Goal: Task Accomplishment & Management: Complete application form

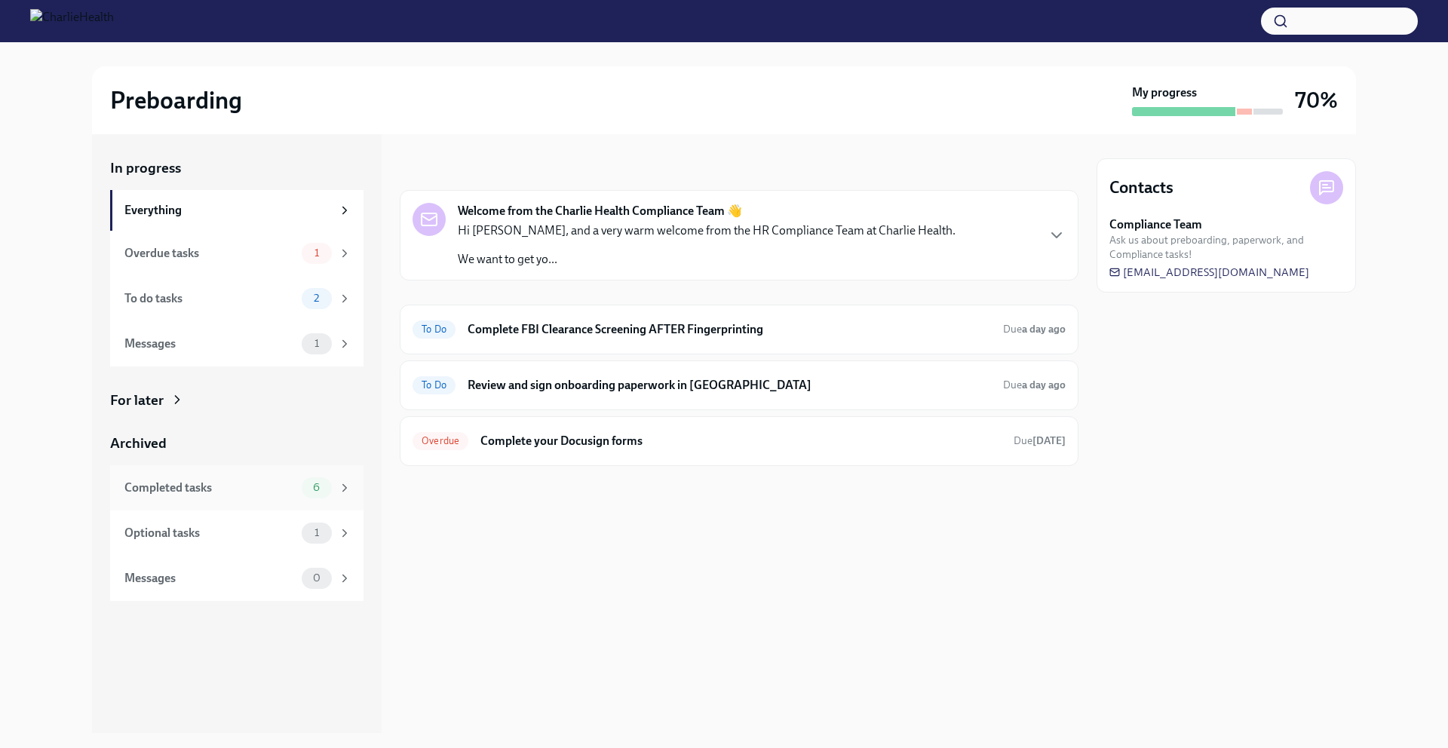
click at [270, 495] on div "Completed tasks" at bounding box center [209, 488] width 171 height 17
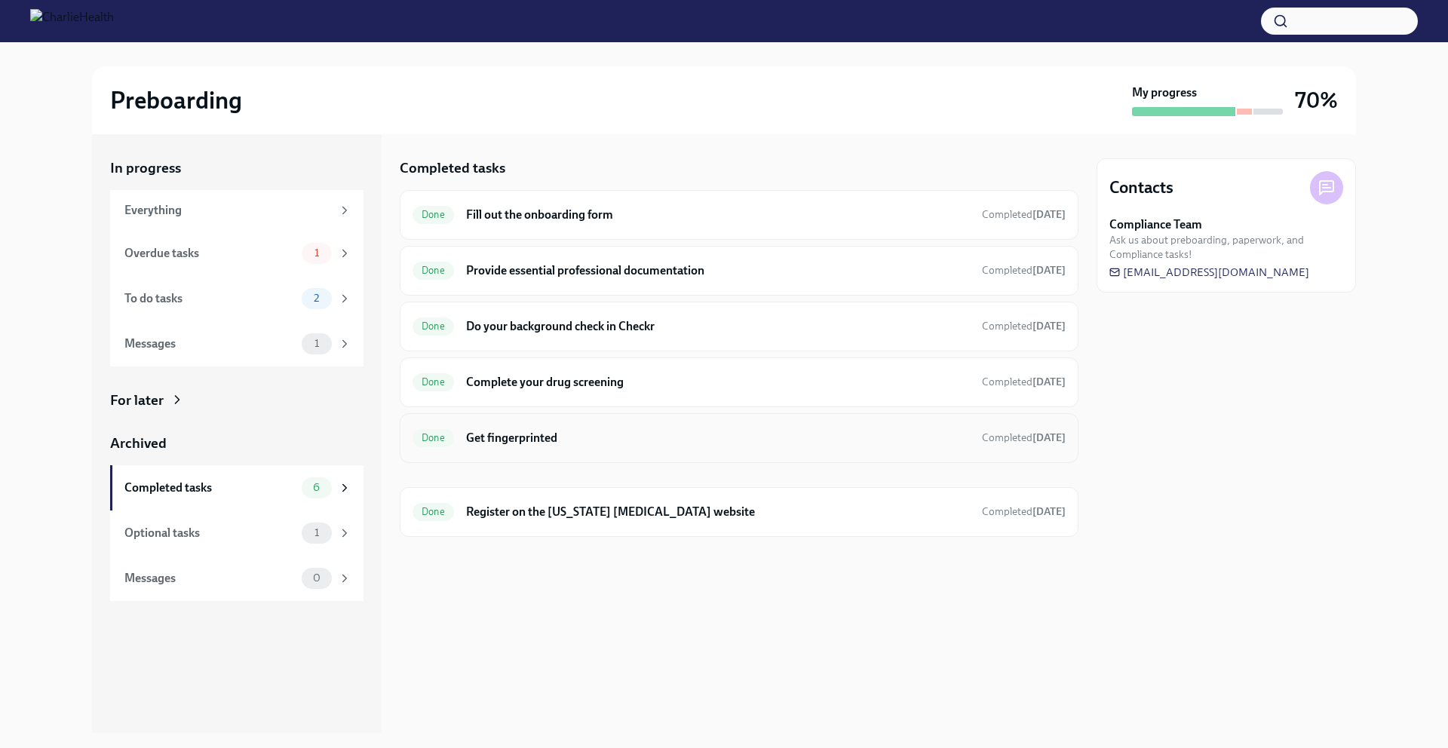
click at [729, 444] on h6 "Get fingerprinted" at bounding box center [718, 438] width 504 height 17
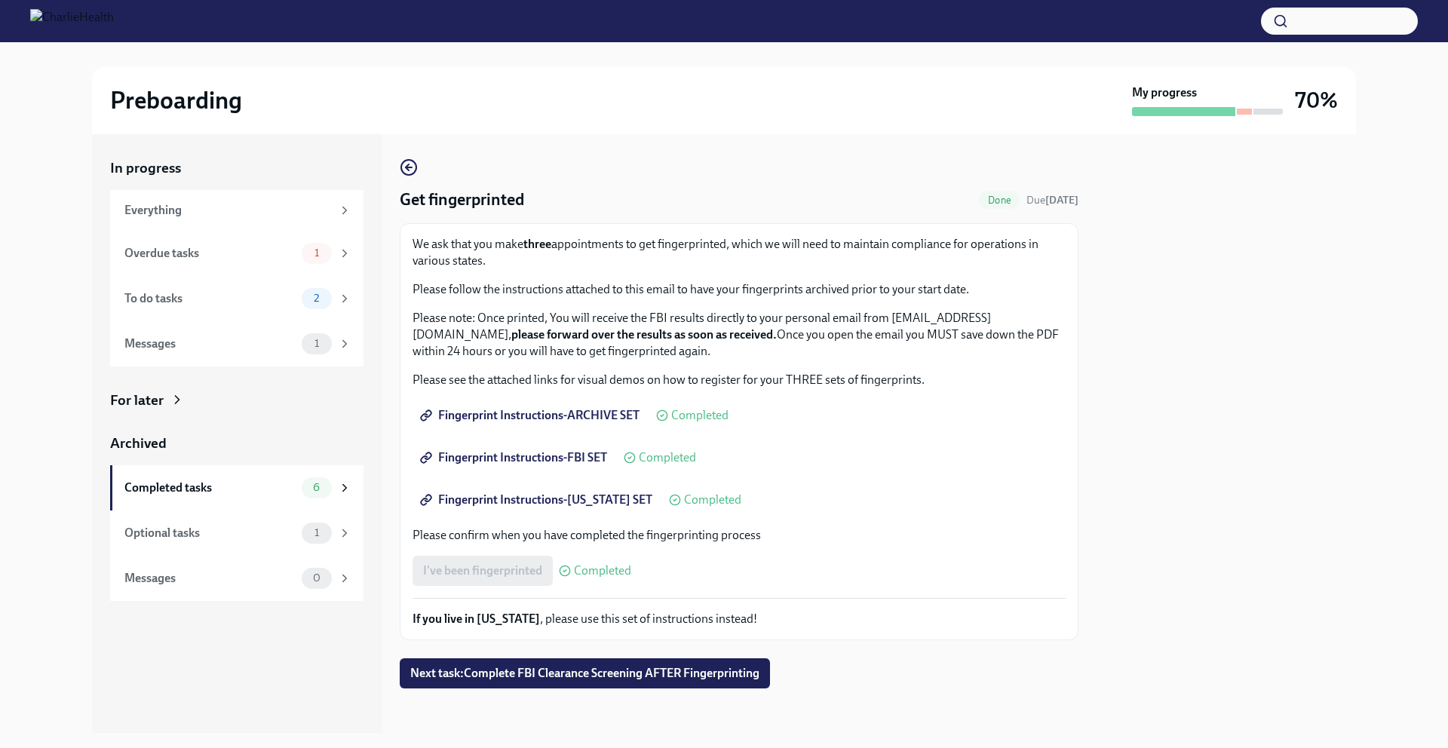
click at [582, 463] on span "Fingerprint Instructions-FBI SET" at bounding box center [515, 457] width 184 height 15
click at [251, 214] on div "Everything" at bounding box center [227, 210] width 207 height 17
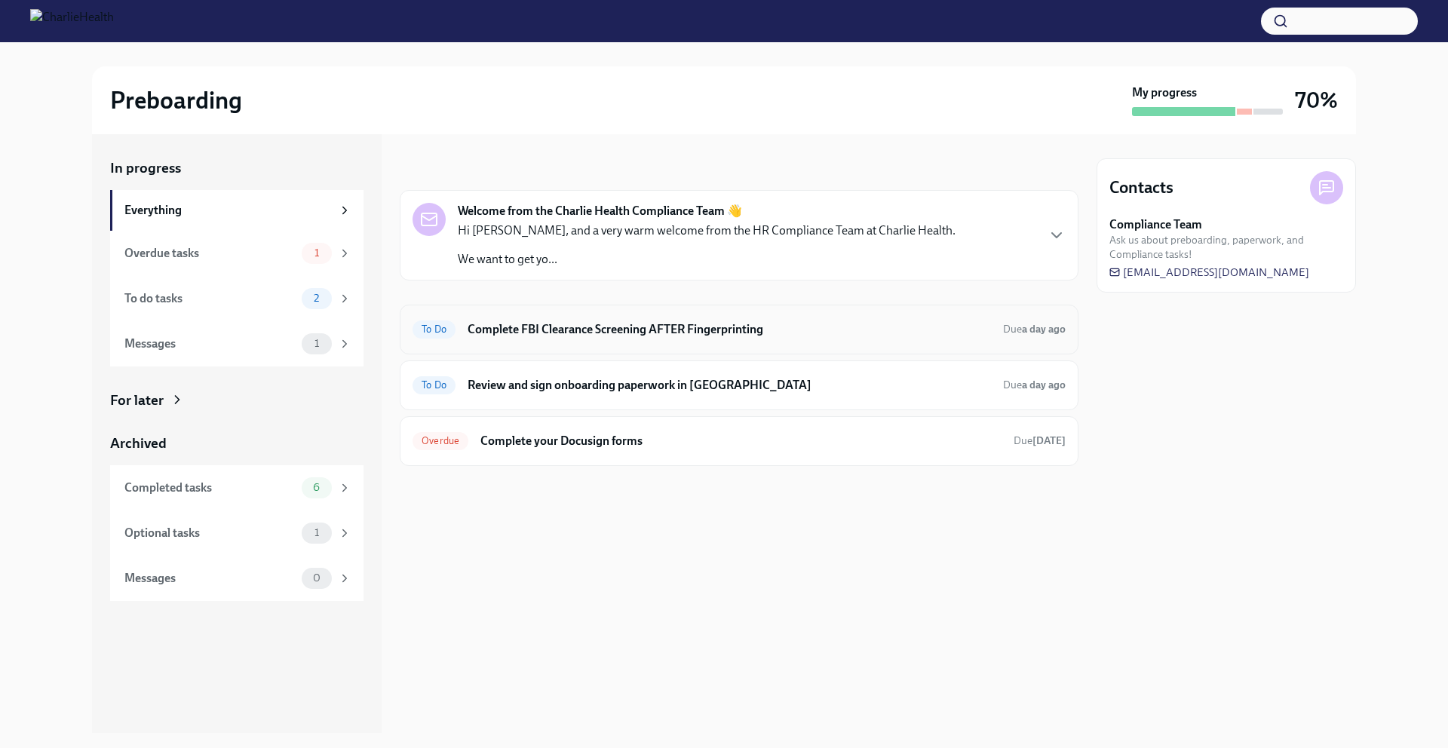
click at [838, 326] on h6 "Complete FBI Clearance Screening AFTER Fingerprinting" at bounding box center [730, 329] width 524 height 17
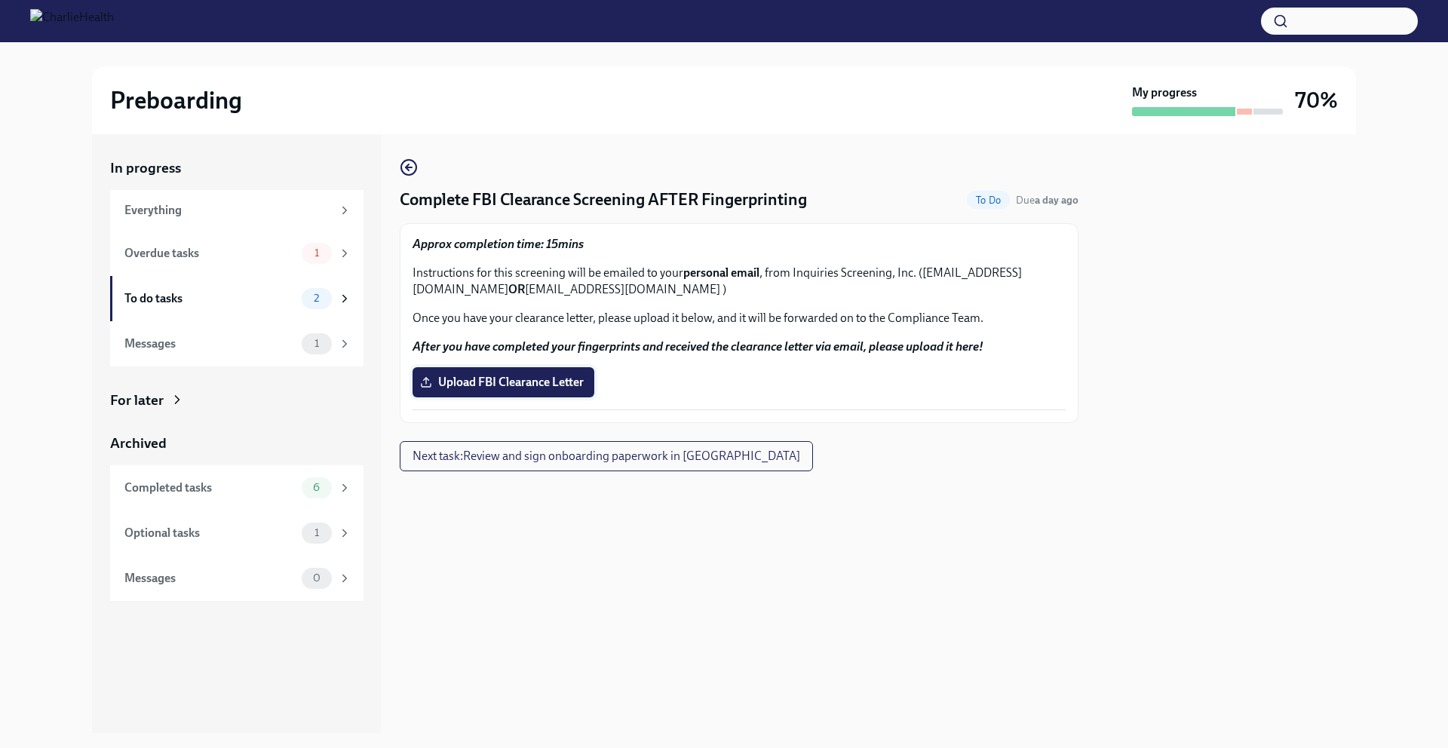
click at [545, 382] on span "Upload FBI Clearance Letter" at bounding box center [503, 382] width 161 height 15
click at [0, 0] on input "Upload FBI Clearance Letter" at bounding box center [0, 0] width 0 height 0
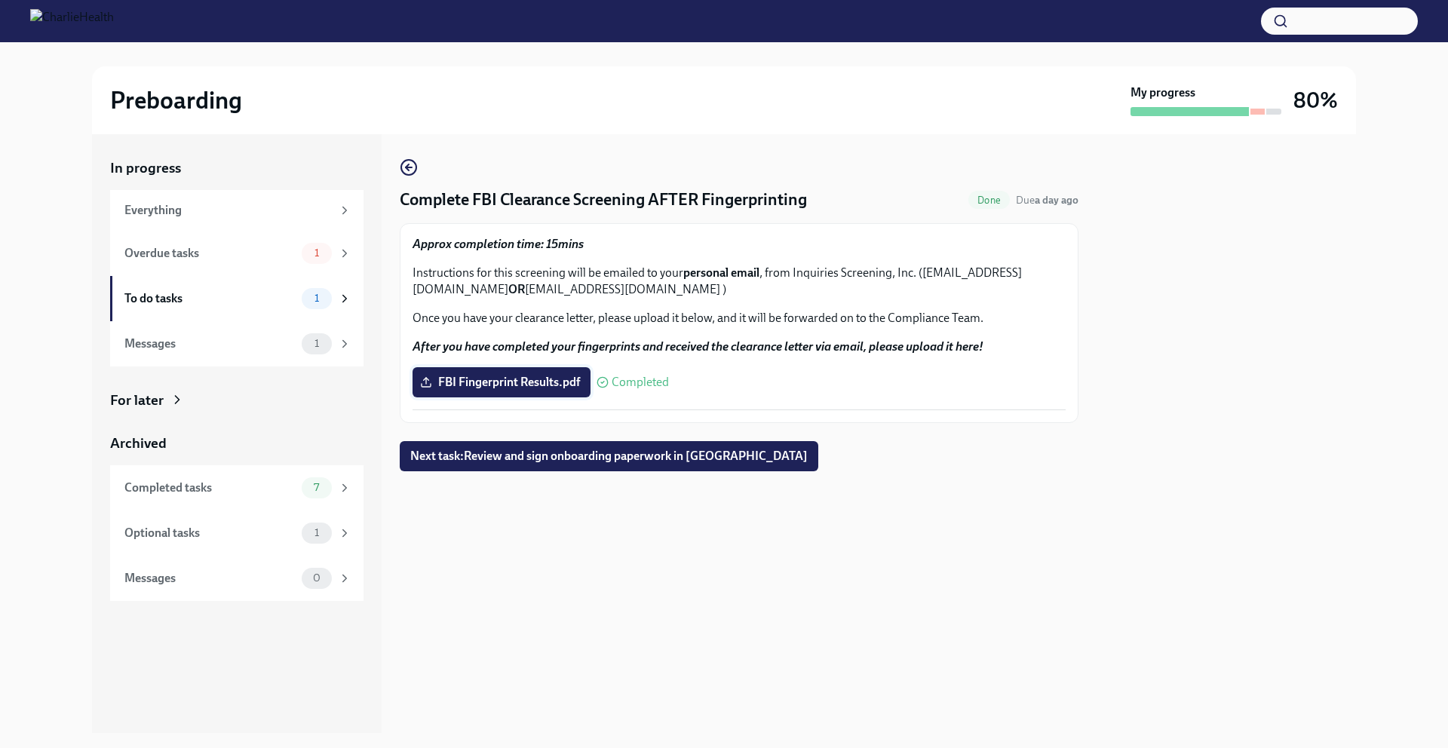
click at [514, 382] on span "FBI Fingerprint Results.pdf" at bounding box center [501, 382] width 157 height 15
click at [0, 0] on input "FBI Fingerprint Results.pdf" at bounding box center [0, 0] width 0 height 0
click at [619, 465] on button "Next task : Review and sign onboarding paperwork in [GEOGRAPHIC_DATA]" at bounding box center [609, 456] width 419 height 30
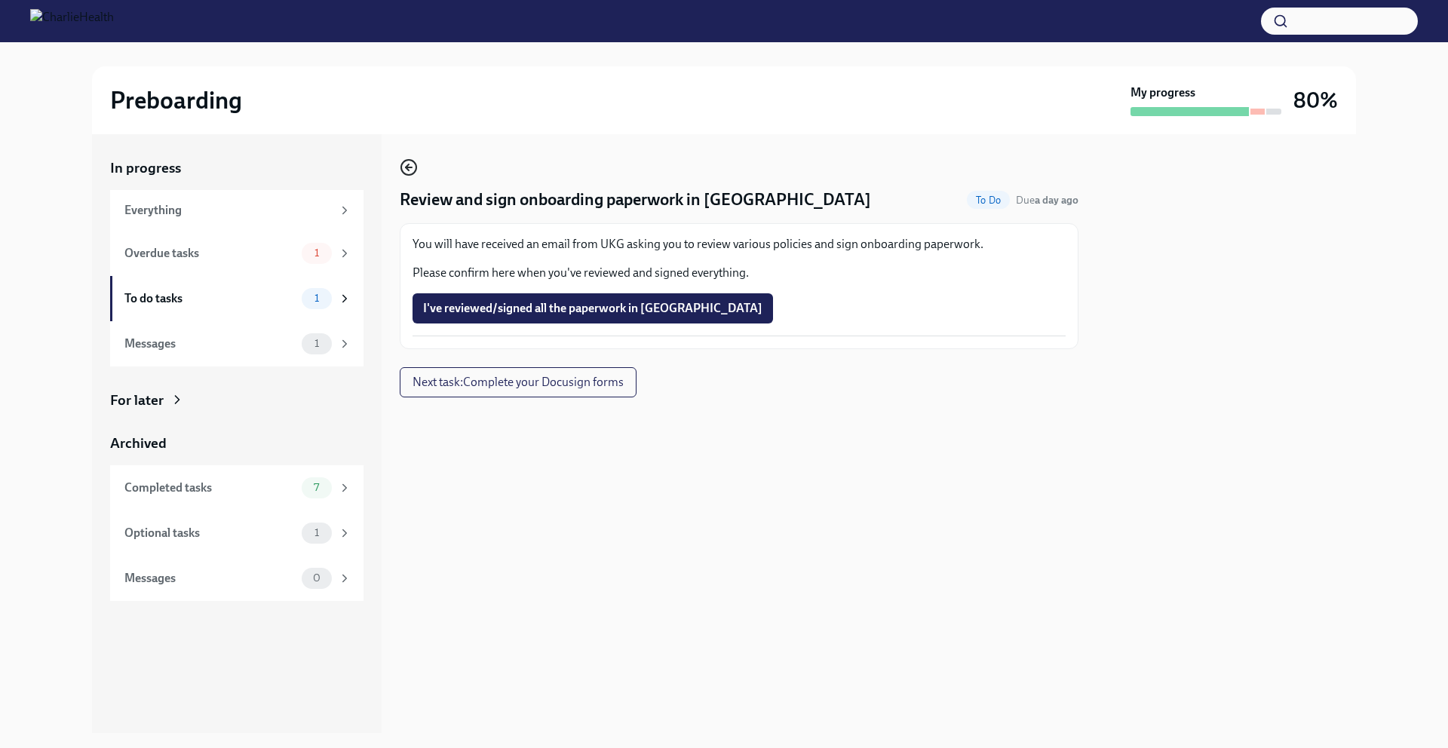
click at [412, 170] on icon "button" at bounding box center [409, 167] width 18 height 18
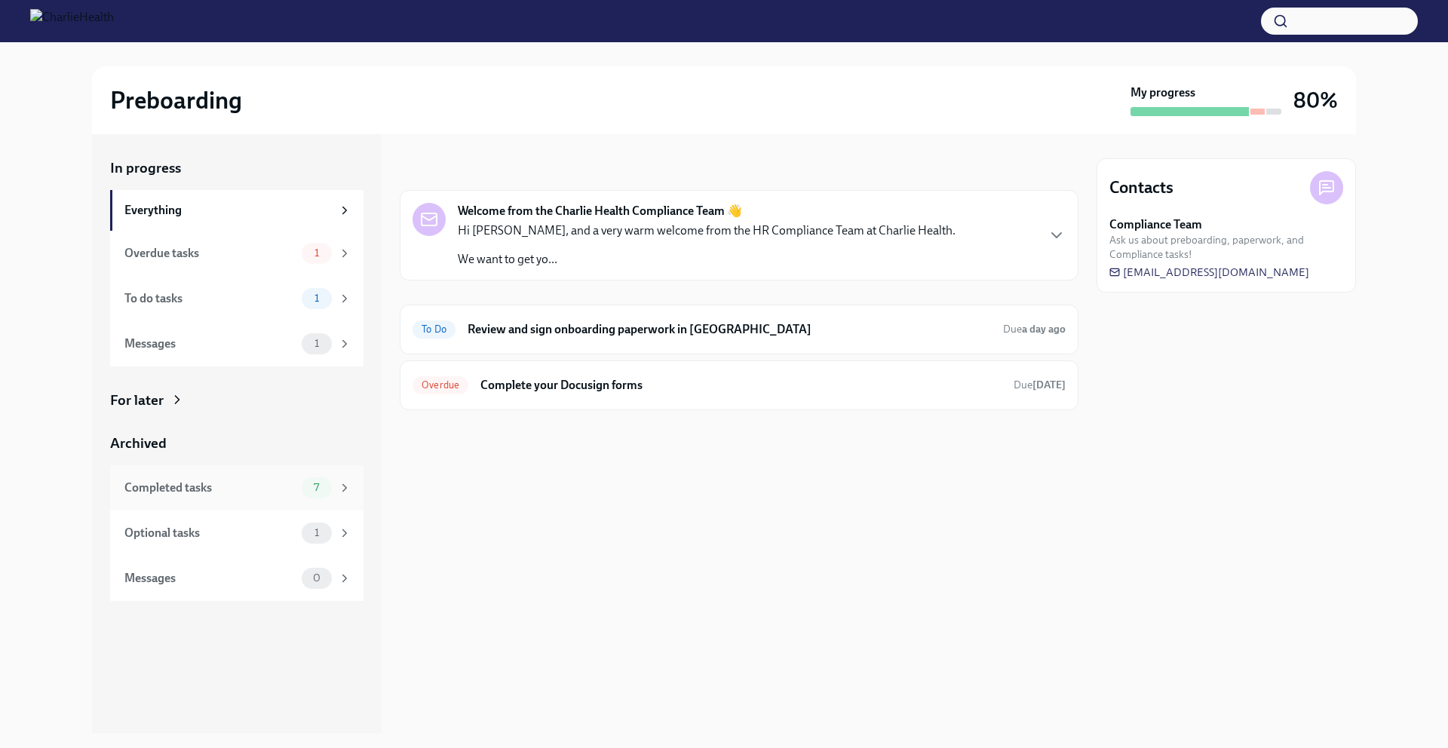
click at [253, 491] on div "Completed tasks" at bounding box center [209, 488] width 171 height 17
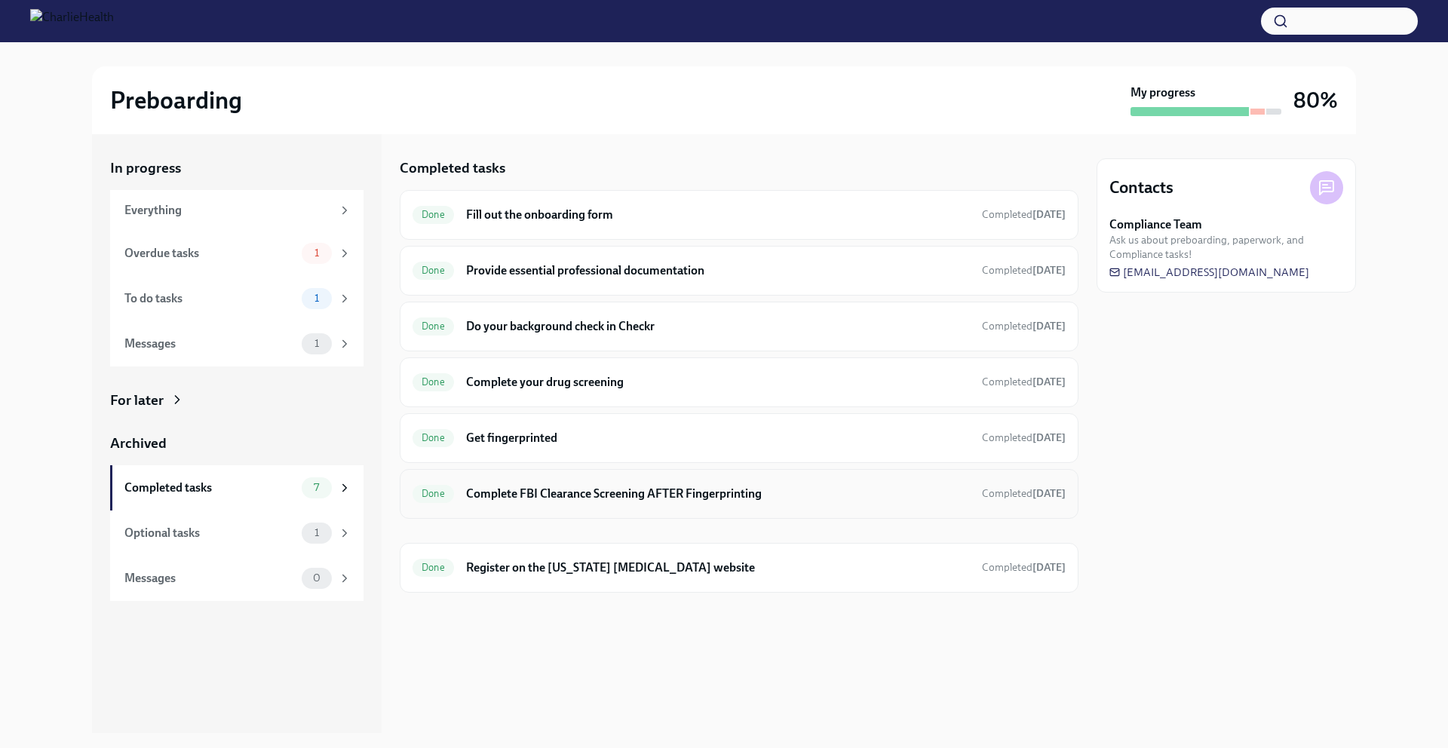
click at [637, 490] on h6 "Complete FBI Clearance Screening AFTER Fingerprinting" at bounding box center [718, 494] width 504 height 17
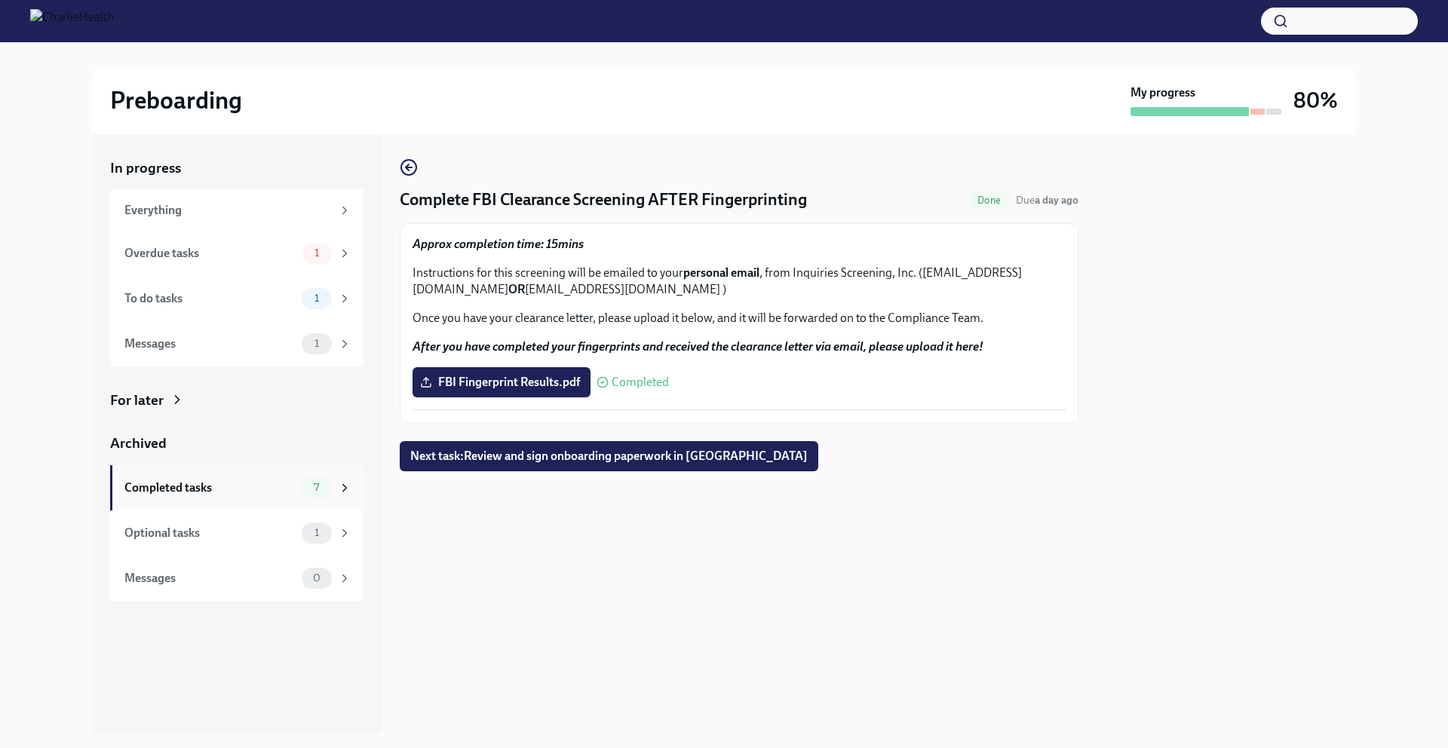
click at [240, 484] on div "Completed tasks" at bounding box center [209, 488] width 171 height 17
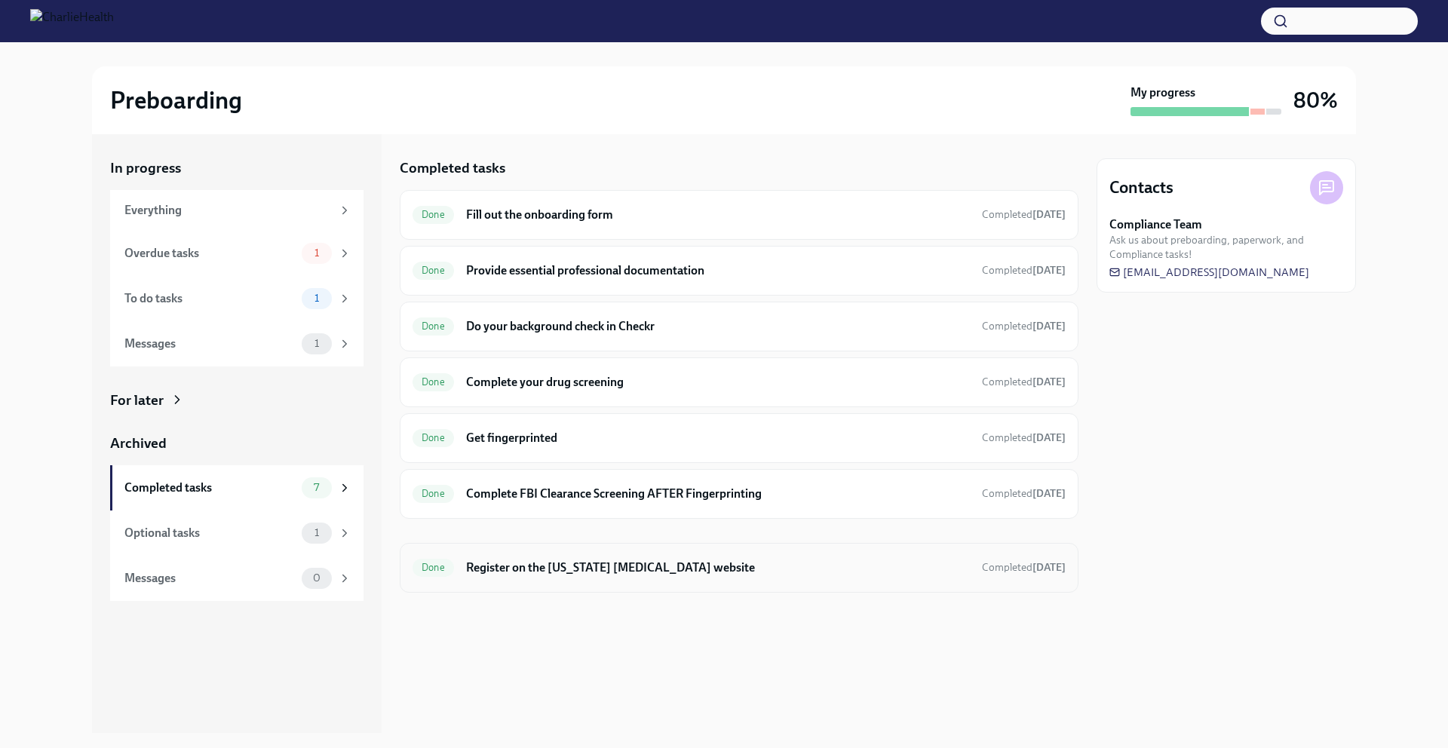
click at [821, 579] on div "Done Register on the [US_STATE] [MEDICAL_DATA] website Completed [DATE]" at bounding box center [739, 568] width 653 height 24
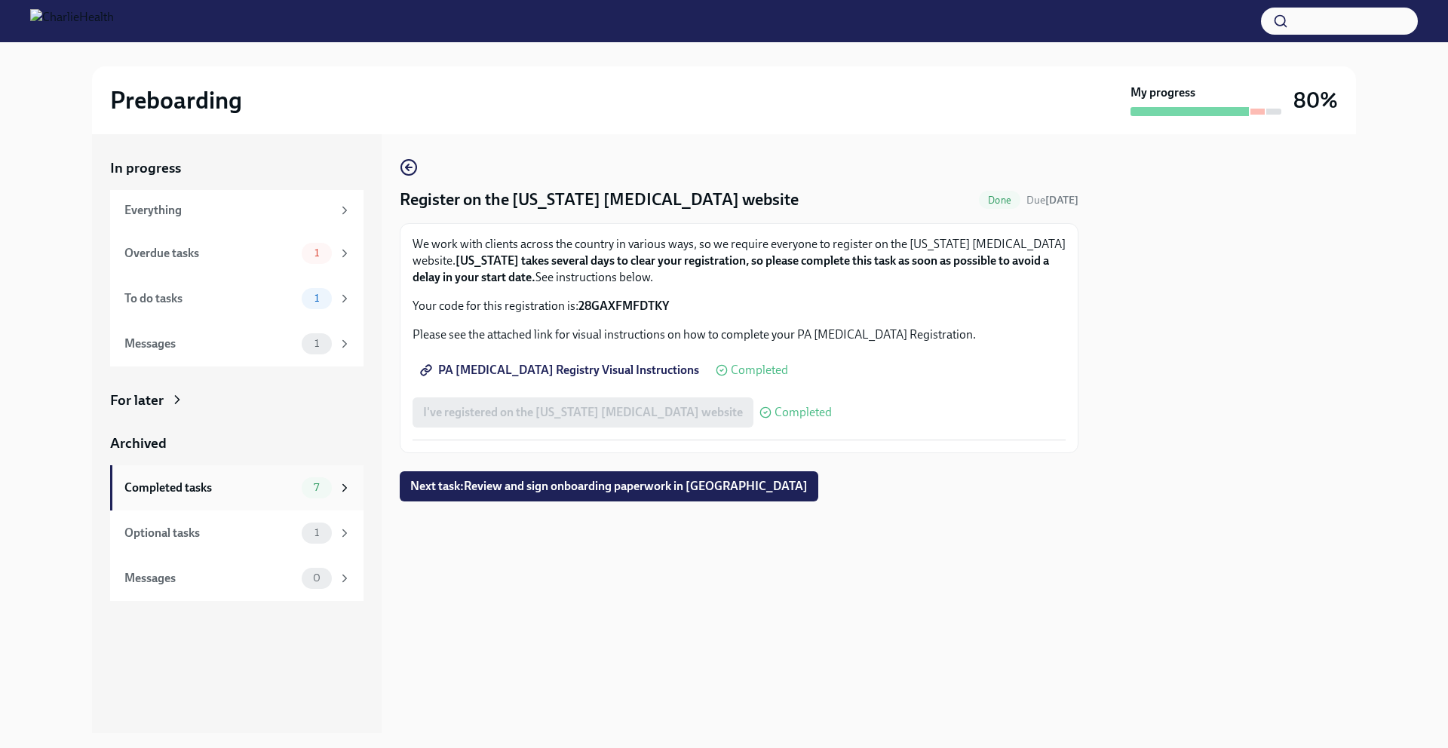
click at [244, 489] on div "Completed tasks" at bounding box center [209, 488] width 171 height 17
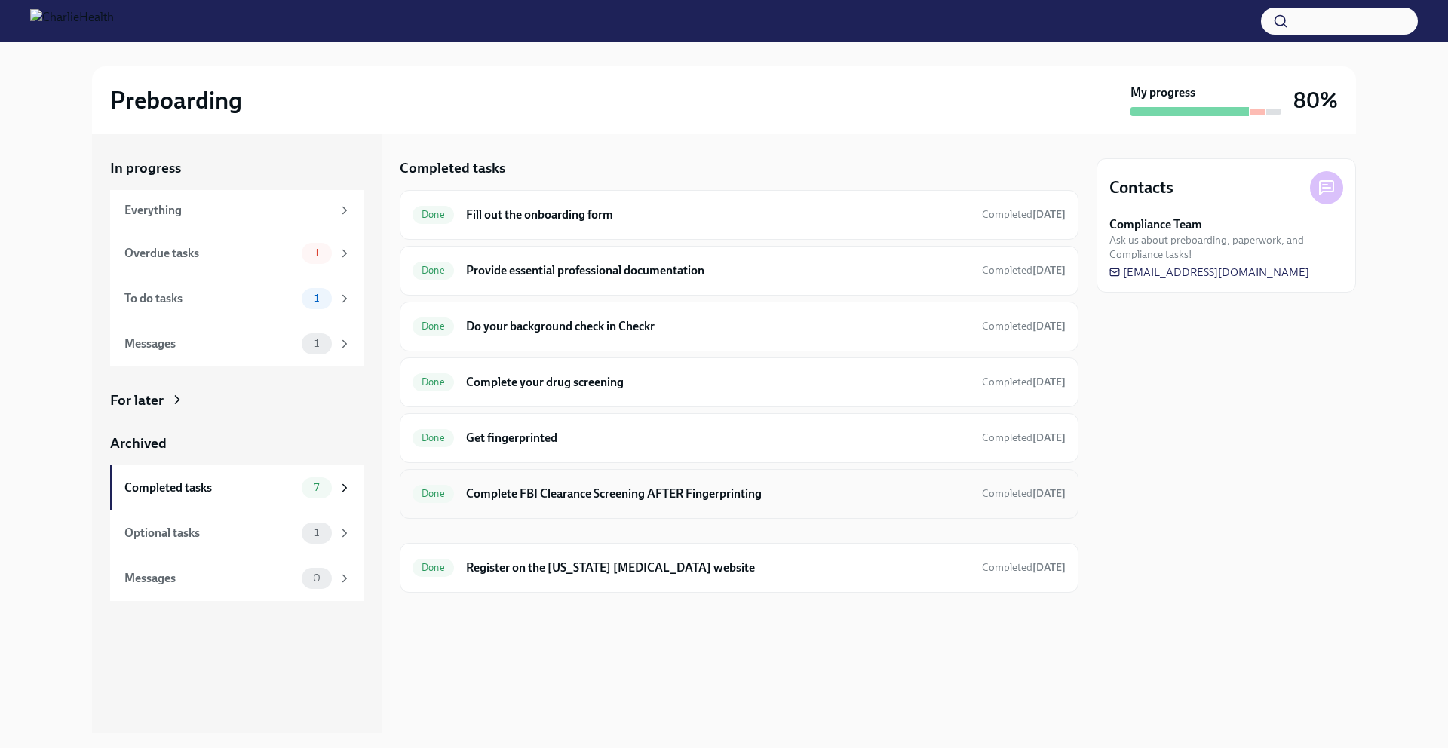
click at [818, 489] on h6 "Complete FBI Clearance Screening AFTER Fingerprinting" at bounding box center [718, 494] width 504 height 17
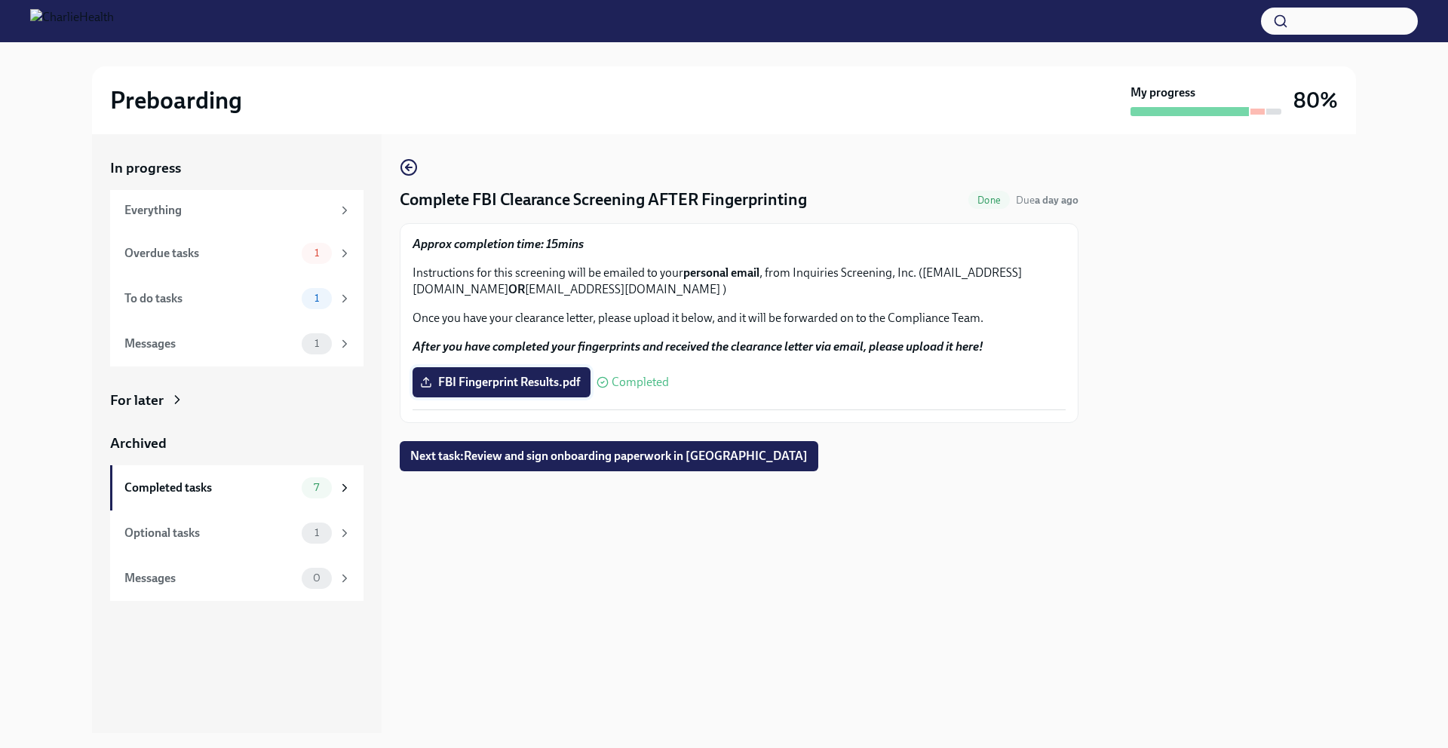
click at [533, 382] on span "FBI Fingerprint Results.pdf" at bounding box center [501, 382] width 157 height 15
click at [0, 0] on input "FBI Fingerprint Results.pdf" at bounding box center [0, 0] width 0 height 0
click at [567, 456] on span "Next task : Review and sign onboarding paperwork in [GEOGRAPHIC_DATA]" at bounding box center [609, 456] width 398 height 15
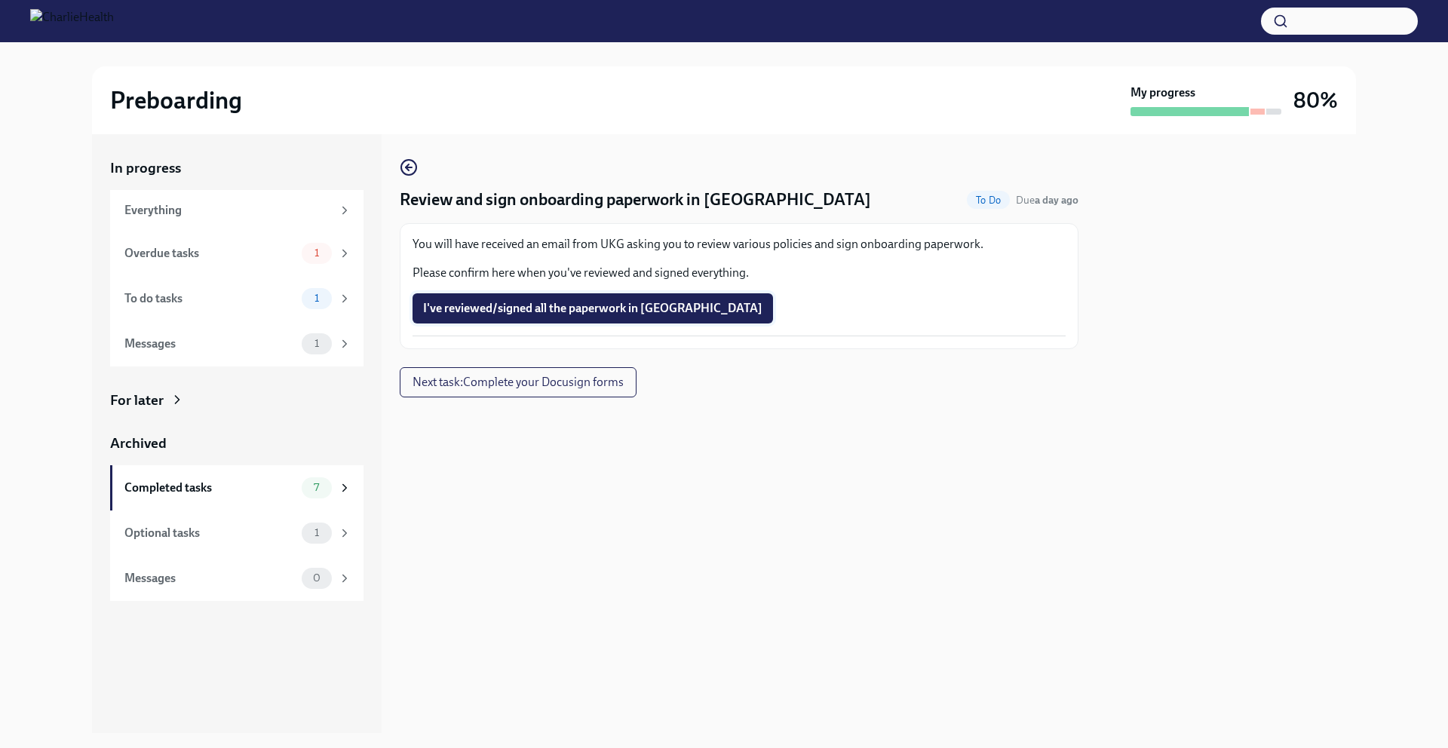
click at [567, 309] on span "I've reviewed/signed all the paperwork in [GEOGRAPHIC_DATA]" at bounding box center [592, 308] width 339 height 15
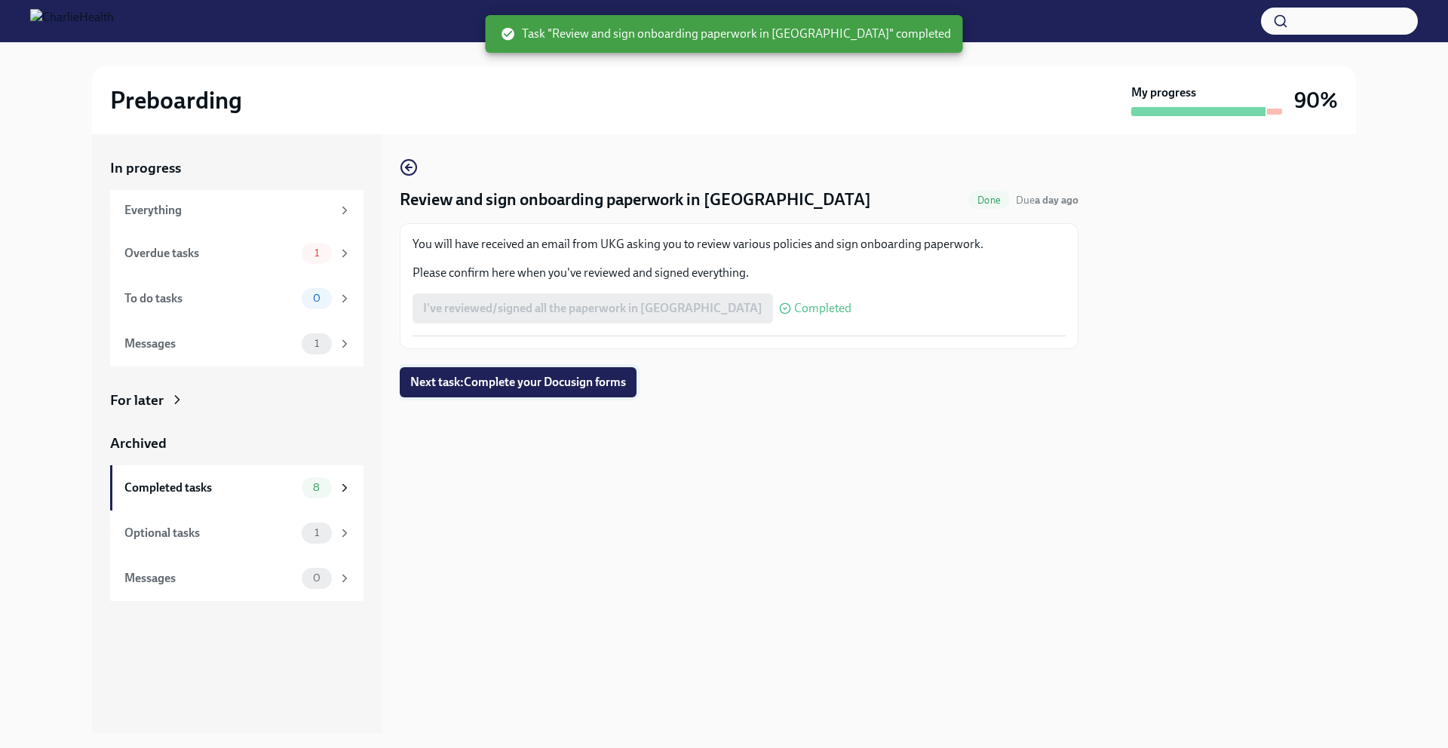
click at [581, 386] on span "Next task : Complete your Docusign forms" at bounding box center [518, 382] width 216 height 15
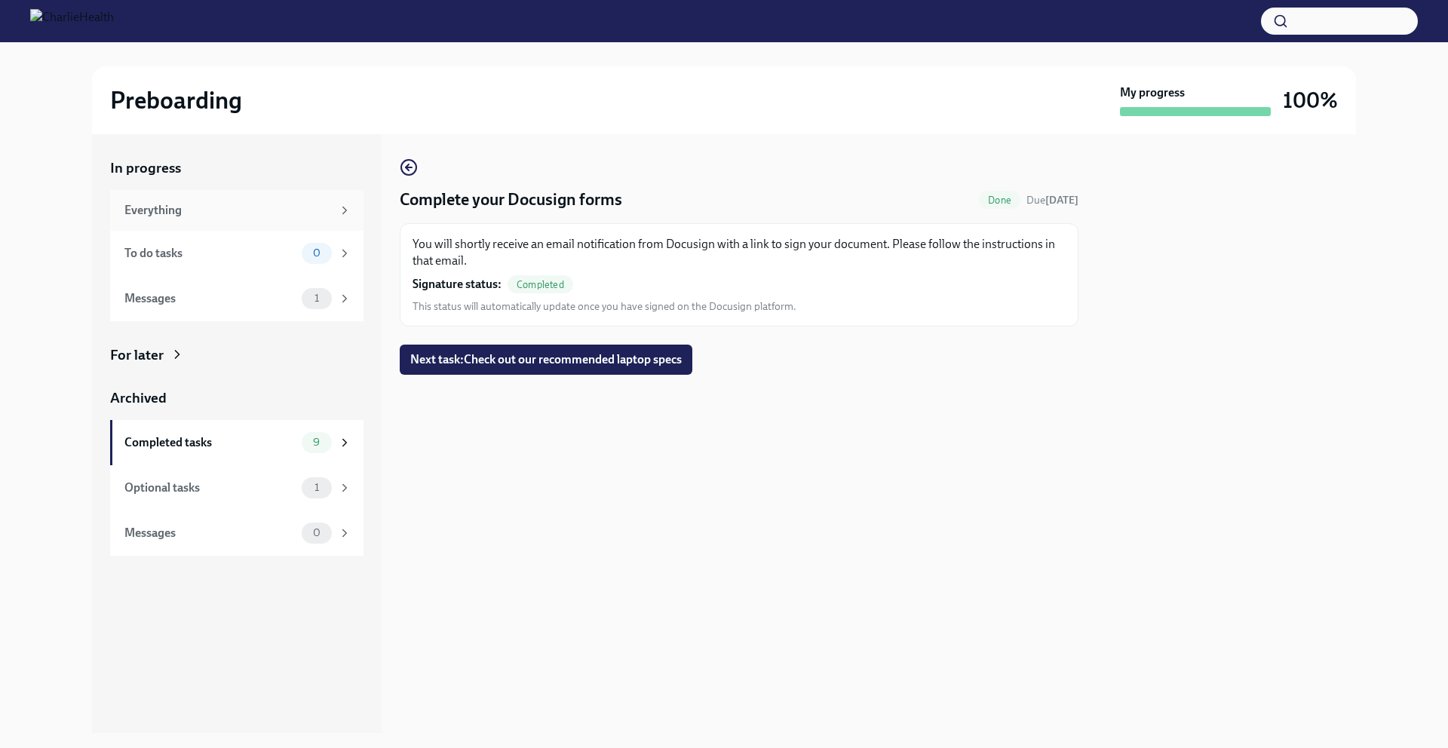
click at [264, 200] on div "Everything" at bounding box center [236, 210] width 253 height 41
